Goal: Check status: Check status

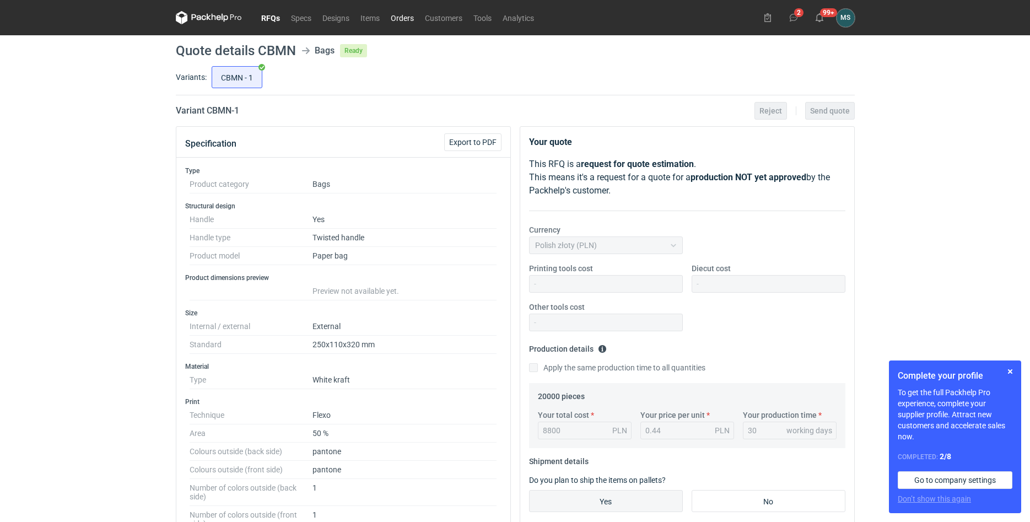
click at [397, 20] on link "Orders" at bounding box center [402, 17] width 34 height 13
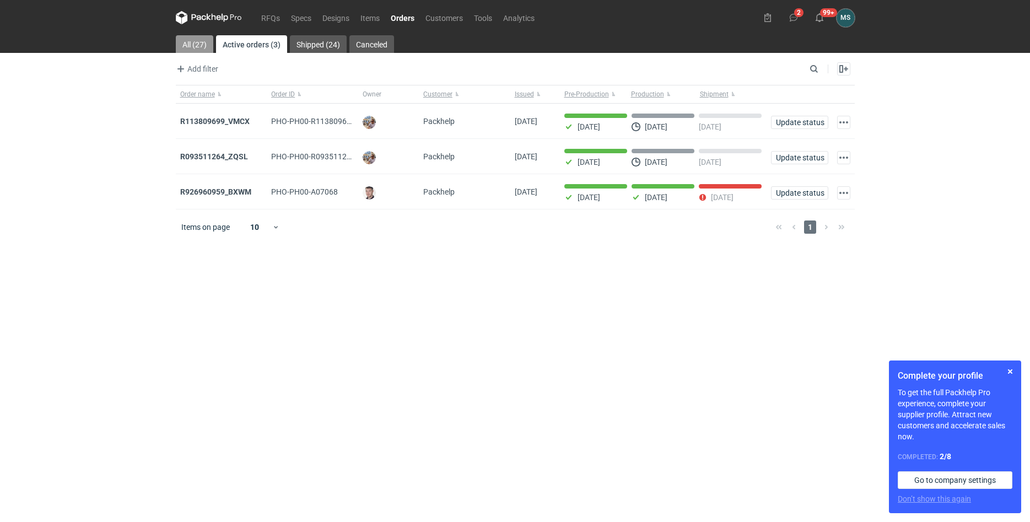
click at [199, 49] on link "All (27)" at bounding box center [194, 44] width 37 height 18
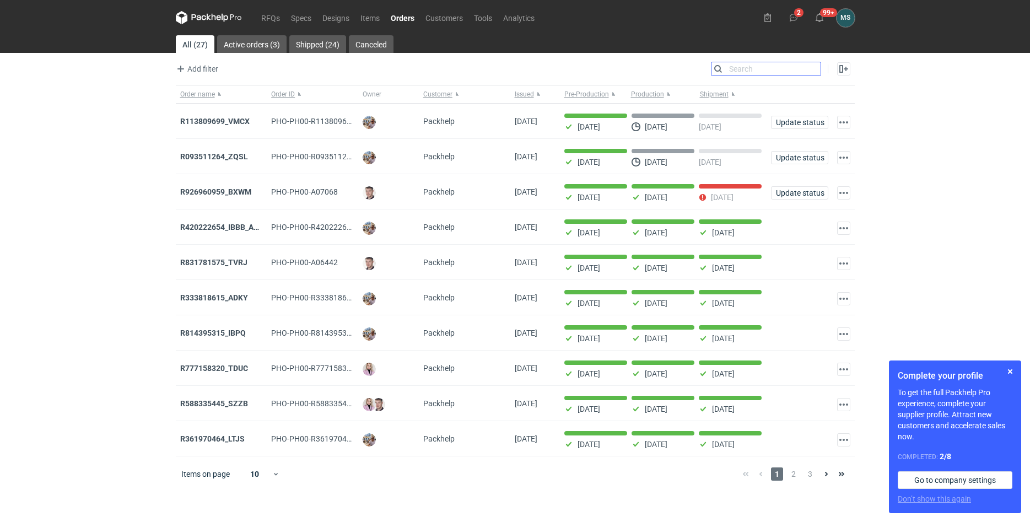
click at [811, 73] on input "Search" at bounding box center [766, 68] width 109 height 13
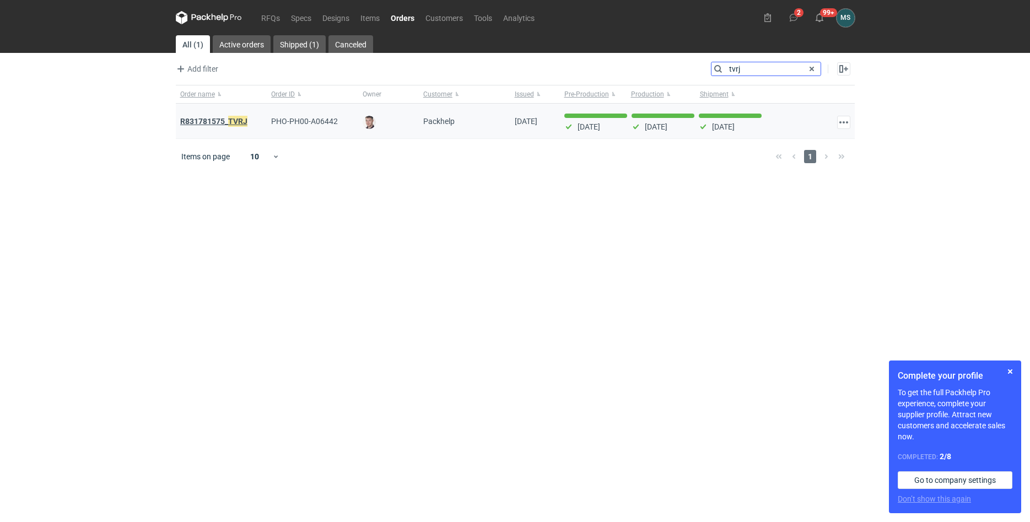
type input "tvrj"
click at [233, 117] on em "TVRJ" at bounding box center [237, 121] width 19 height 12
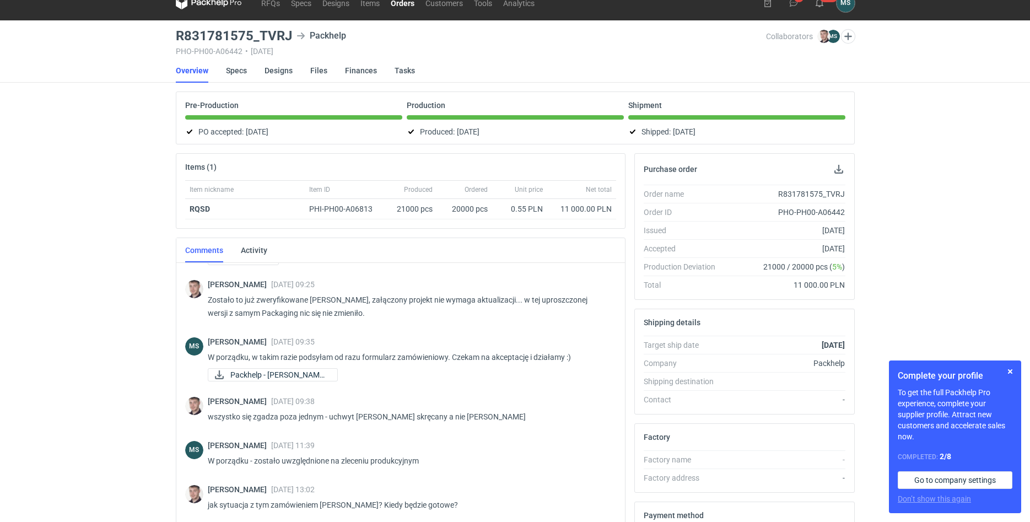
scroll to position [149, 0]
click at [233, 65] on link "Specs" at bounding box center [236, 70] width 21 height 24
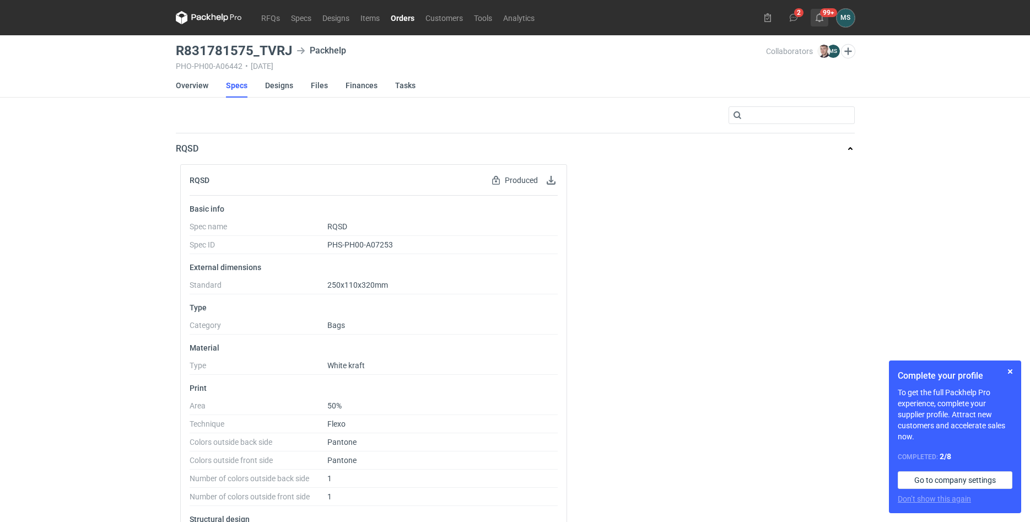
click at [820, 21] on use at bounding box center [820, 17] width 8 height 9
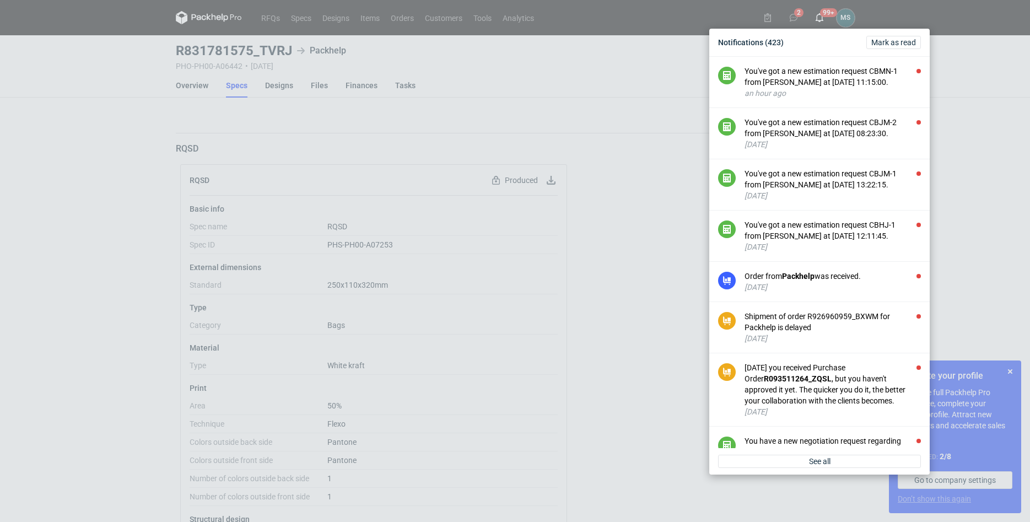
click at [826, 13] on div "Notifications (423) [PERSON_NAME] as read You've got a new estimation request C…" at bounding box center [515, 261] width 1030 height 522
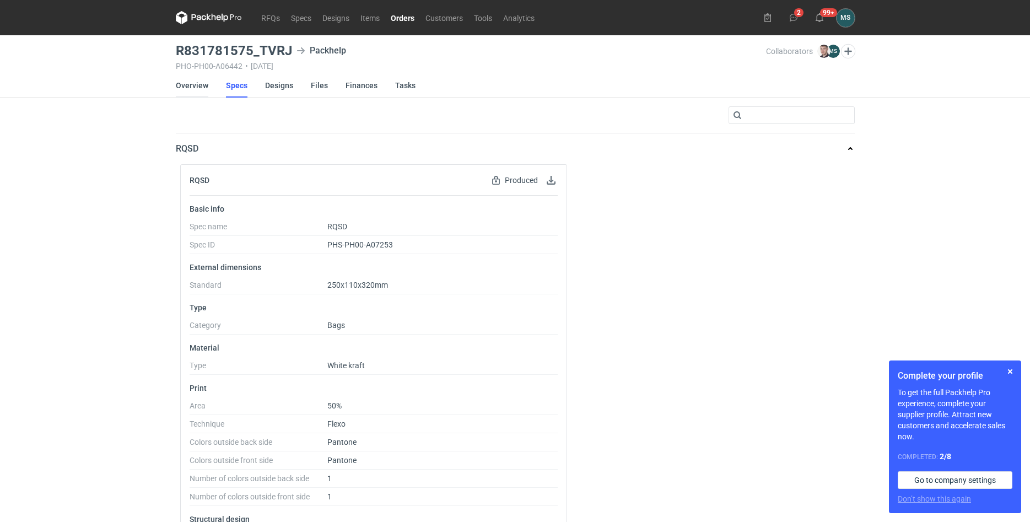
click at [194, 90] on link "Overview" at bounding box center [192, 85] width 33 height 24
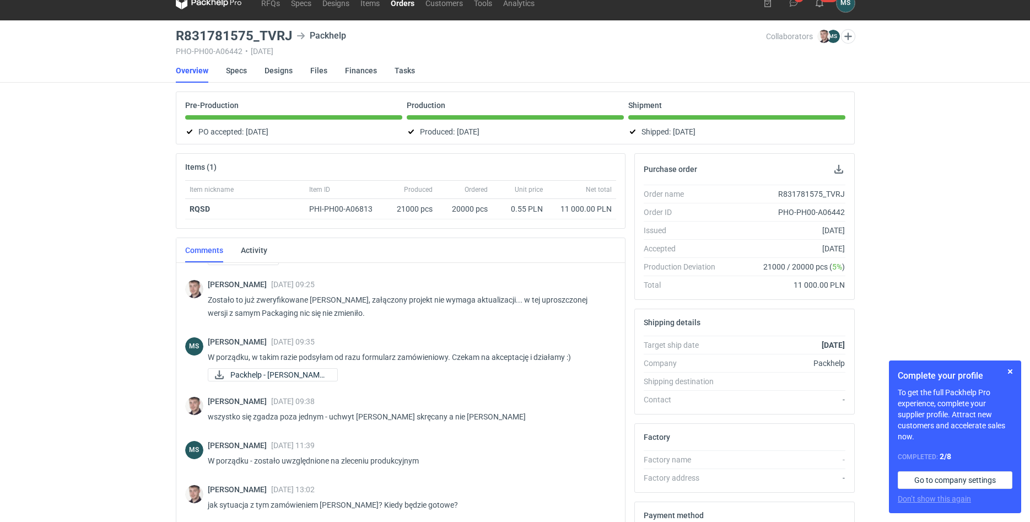
scroll to position [149, 0]
click at [399, 6] on link "Orders" at bounding box center [402, 2] width 35 height 13
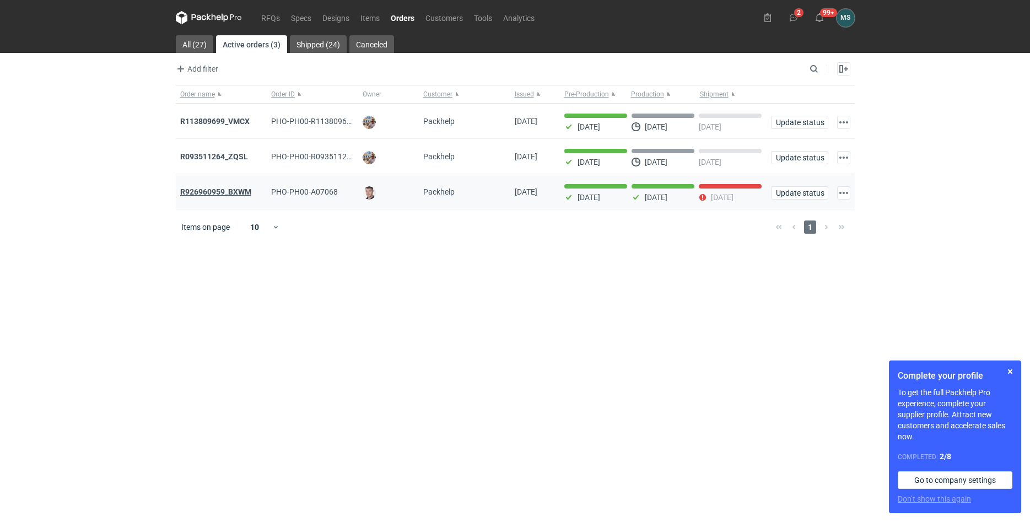
click at [220, 192] on strong "R926960959_BXWM" at bounding box center [215, 191] width 71 height 9
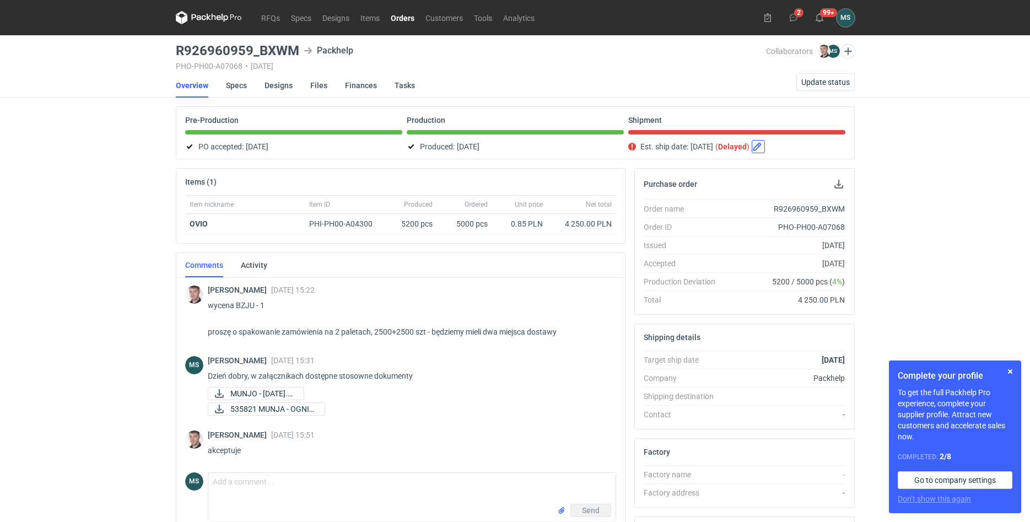
click at [765, 146] on button "button" at bounding box center [758, 146] width 13 height 13
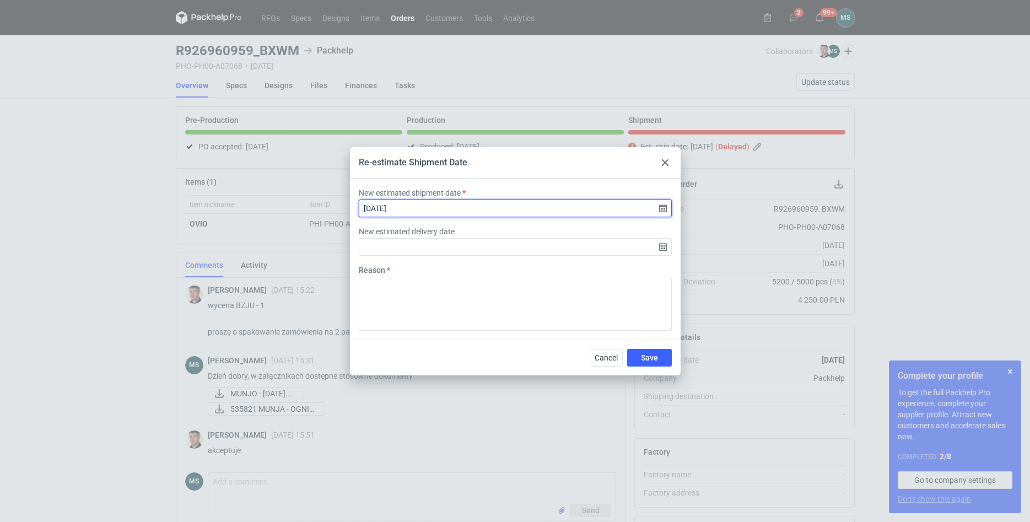
click at [420, 212] on input "[DATE]" at bounding box center [515, 209] width 313 height 18
click at [662, 205] on input "[DATE]" at bounding box center [515, 209] width 313 height 18
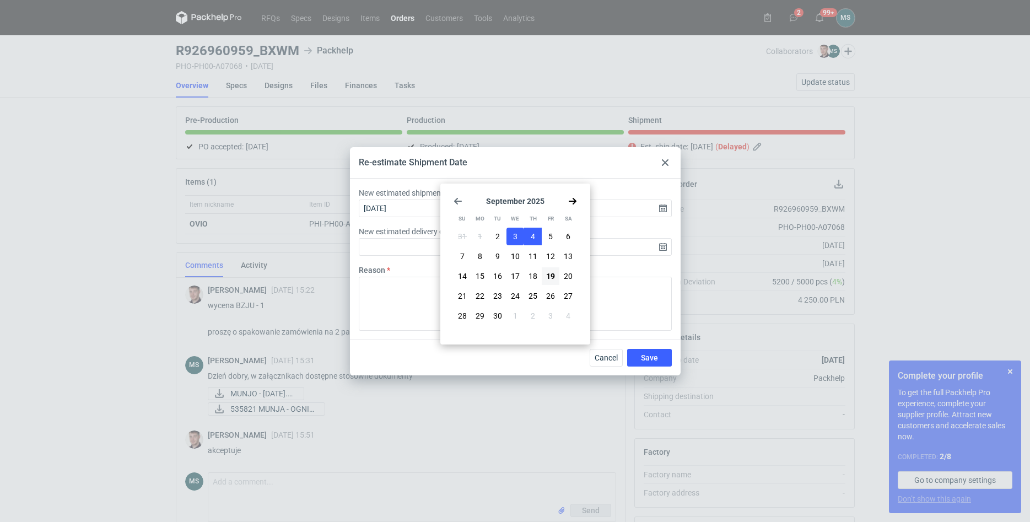
click at [537, 237] on button "4" at bounding box center [533, 237] width 18 height 18
type input "[DATE]"
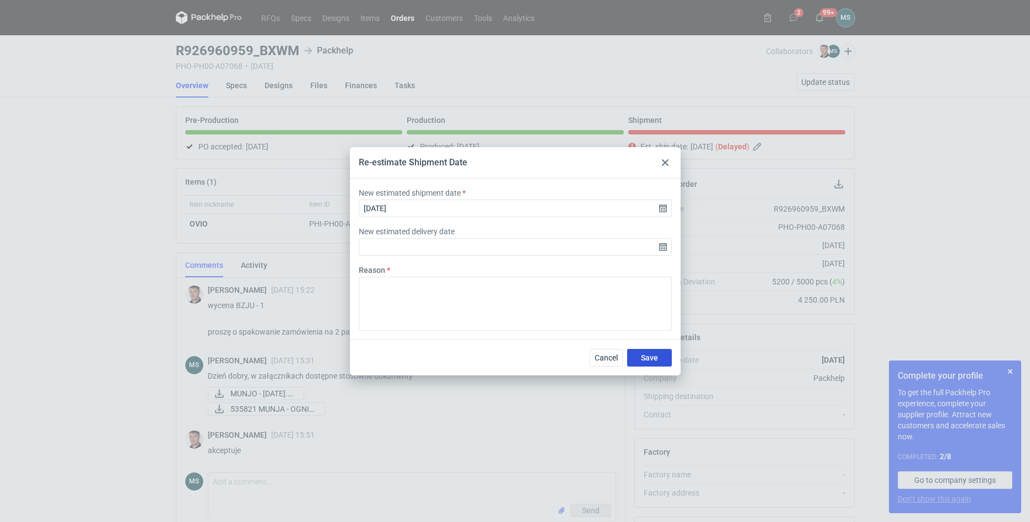
click at [656, 359] on span "Save" at bounding box center [649, 358] width 17 height 8
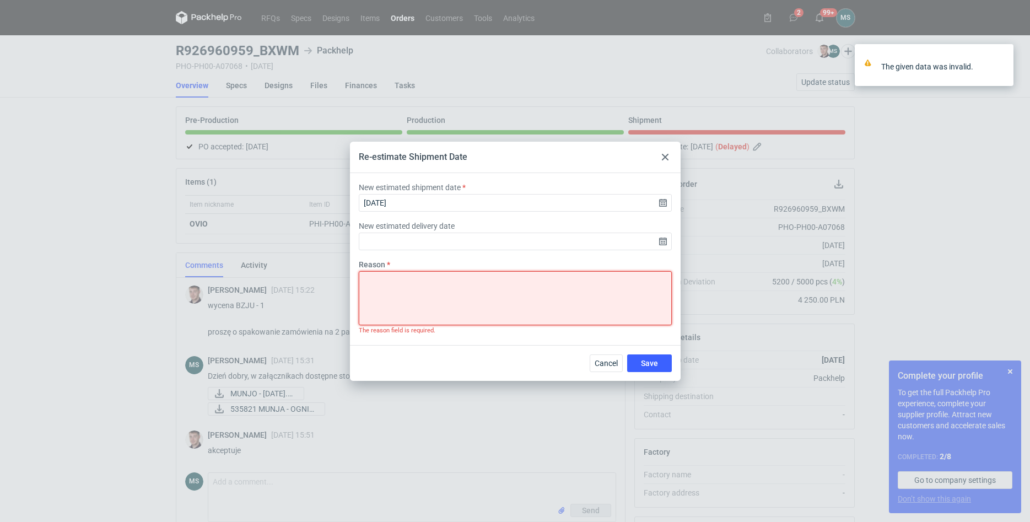
click at [465, 298] on textarea "Reason" at bounding box center [515, 298] width 313 height 54
click at [400, 286] on textarea "Production delay" at bounding box center [515, 298] width 313 height 54
click at [361, 286] on textarea "Production process delay" at bounding box center [515, 298] width 313 height 54
type textarea "Tiny production process delay"
click at [671, 369] on button "Save" at bounding box center [649, 363] width 45 height 18
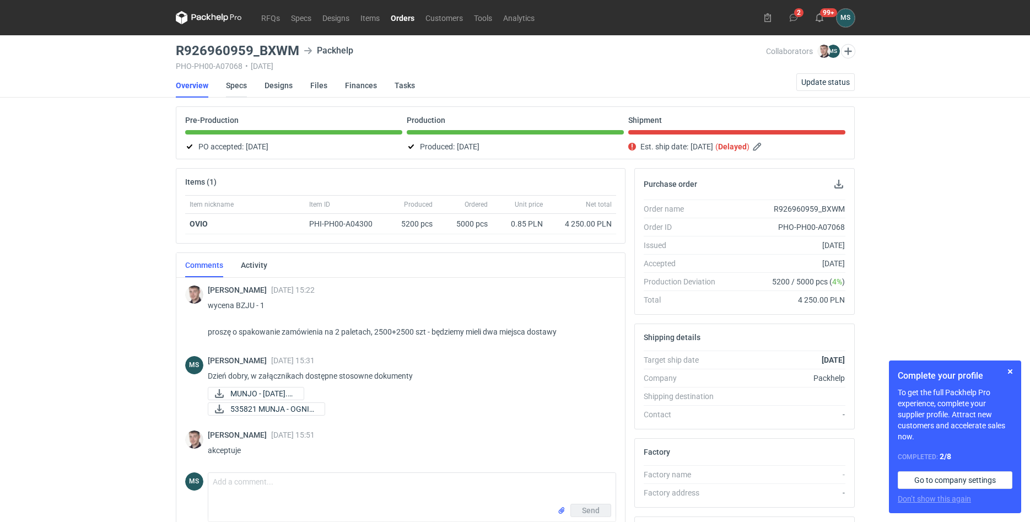
click at [229, 88] on link "Specs" at bounding box center [236, 85] width 21 height 24
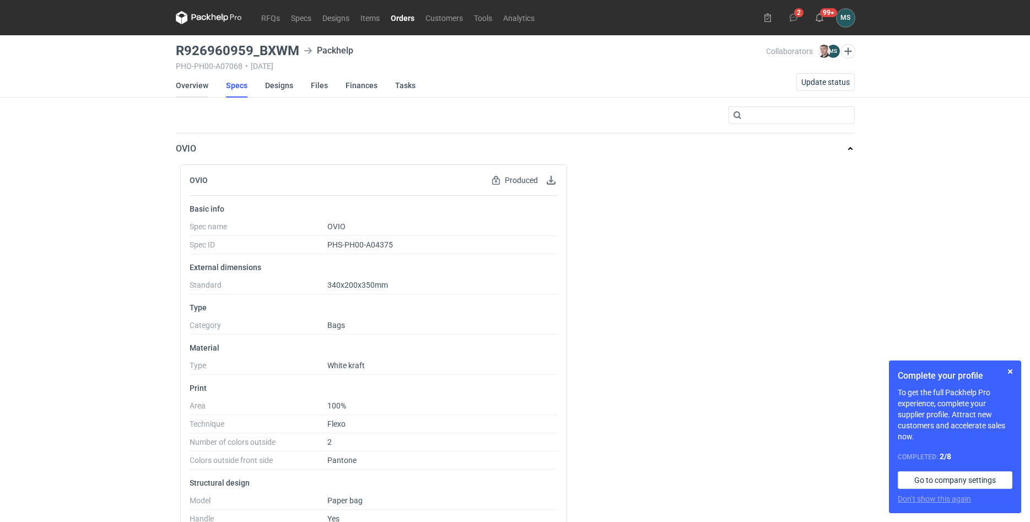
click at [201, 93] on link "Overview" at bounding box center [192, 85] width 33 height 24
